Goal: Information Seeking & Learning: Compare options

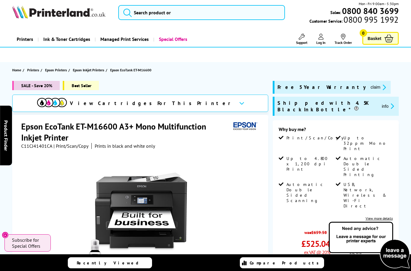
scroll to position [3, 0]
click at [193, 106] on div "View Cartridges For This Printer" at bounding box center [140, 103] width 256 height 17
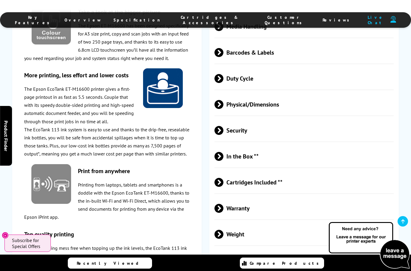
scroll to position [1070, 0]
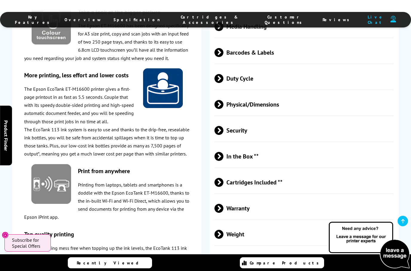
click at [252, 188] on span "Cartridges Included **" at bounding box center [304, 182] width 179 height 22
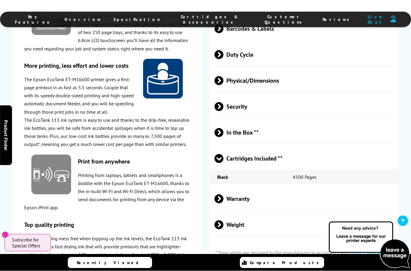
scroll to position [1094, 0]
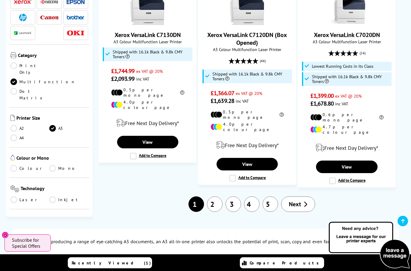
scroll to position [949, 0]
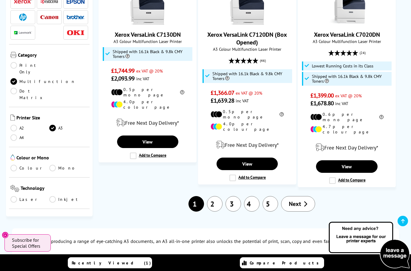
click at [295, 200] on span "Next" at bounding box center [295, 204] width 12 height 8
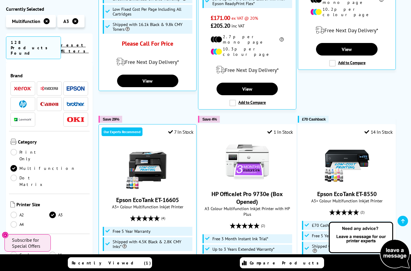
scroll to position [317, 0]
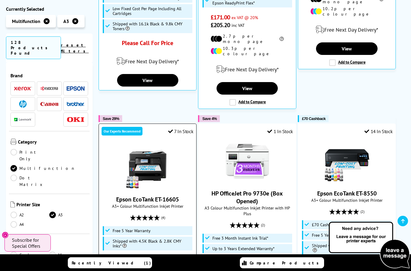
click at [150, 196] on link "Epson EcoTank ET-16605" at bounding box center [147, 200] width 63 height 8
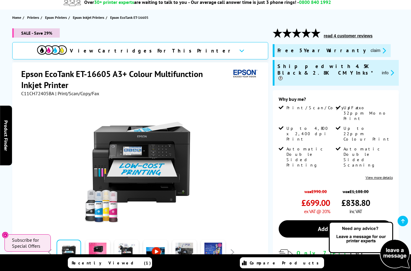
scroll to position [56, 0]
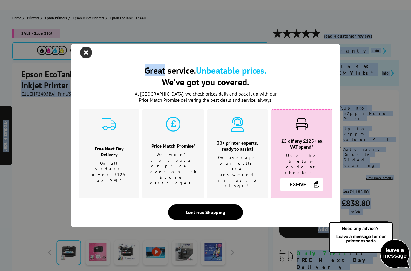
click at [89, 58] on icon "close modal" at bounding box center [86, 53] width 12 height 12
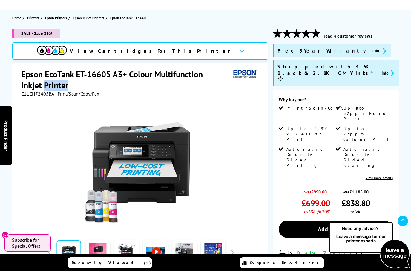
click at [72, 120] on div at bounding box center [140, 167] width 149 height 117
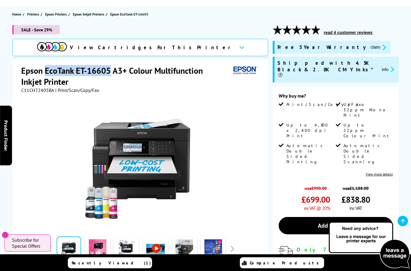
click at [48, 113] on div at bounding box center [141, 160] width 240 height 135
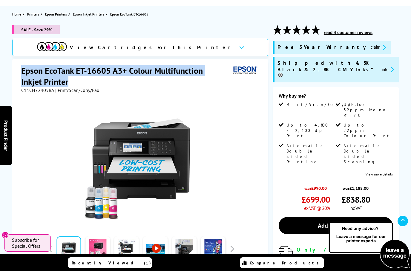
copy h1 "Epson EcoTank ET-16605 A3+ Colour Multifunction Inkjet Printer"
